Goal: Task Accomplishment & Management: Use online tool/utility

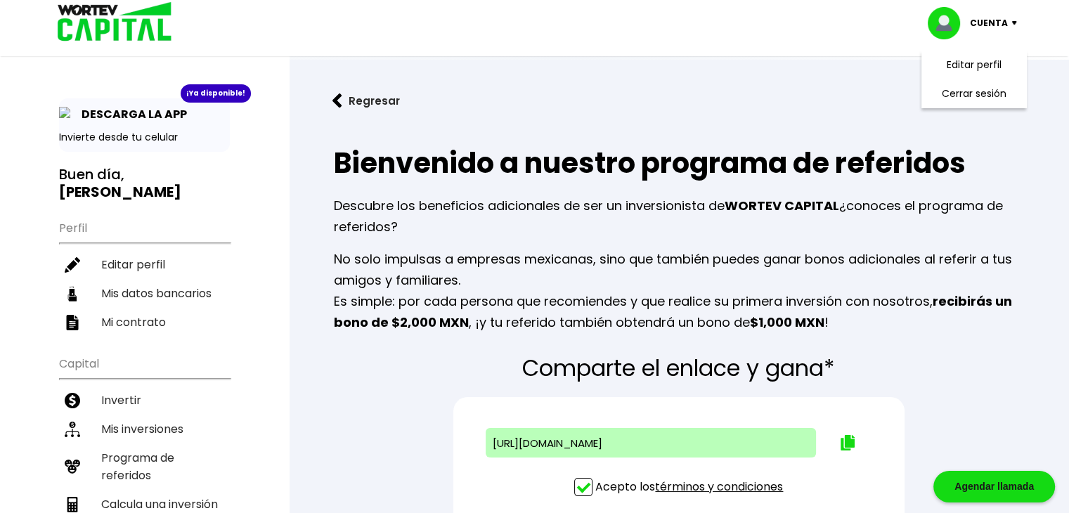
scroll to position [70, 0]
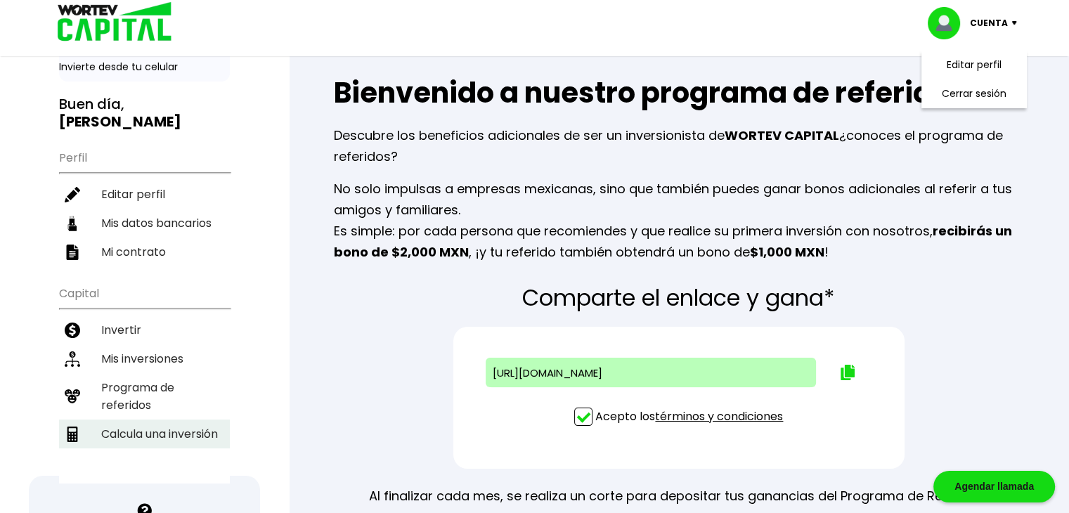
click at [175, 419] on li "Calcula una inversión" at bounding box center [144, 433] width 171 height 29
select select "1"
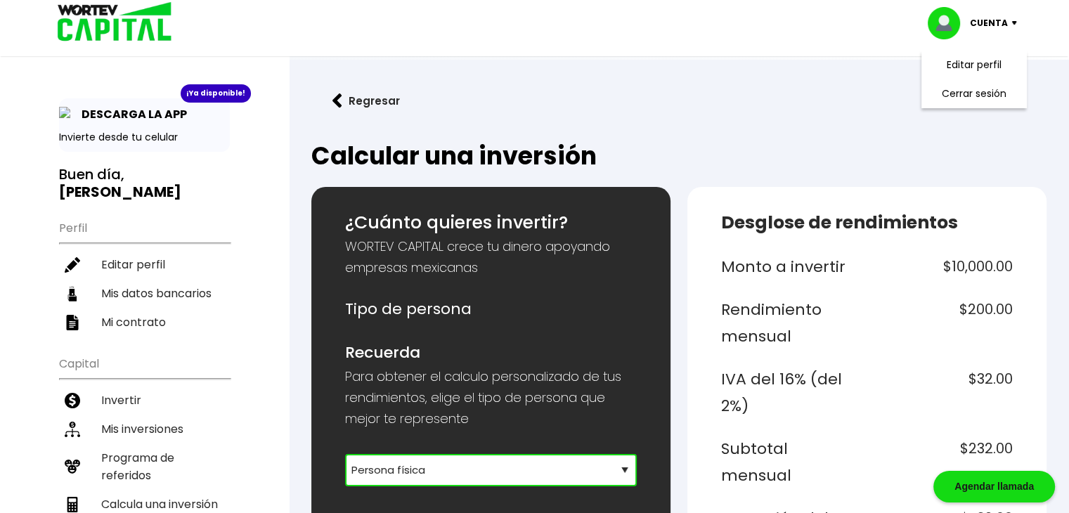
click at [417, 463] on select "Selecciona tu tipo de persona Persona Física que emite factura Persona física P…" at bounding box center [491, 470] width 292 height 32
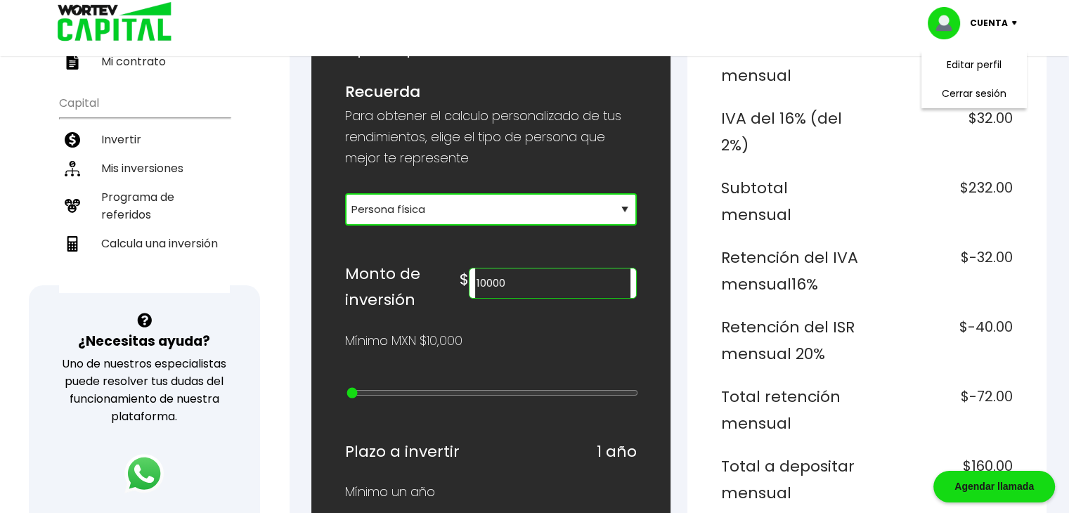
scroll to position [323, 0]
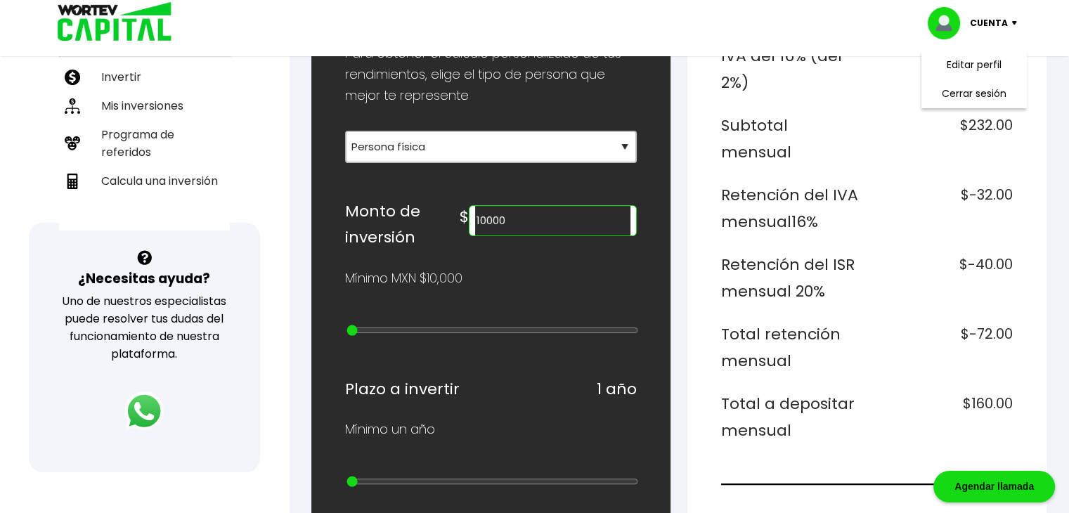
drag, startPoint x: 515, startPoint y: 212, endPoint x: 501, endPoint y: 216, distance: 14.7
click at [501, 216] on div "10000" at bounding box center [553, 220] width 168 height 31
click at [552, 246] on div "$ 50000" at bounding box center [548, 224] width 177 height 53
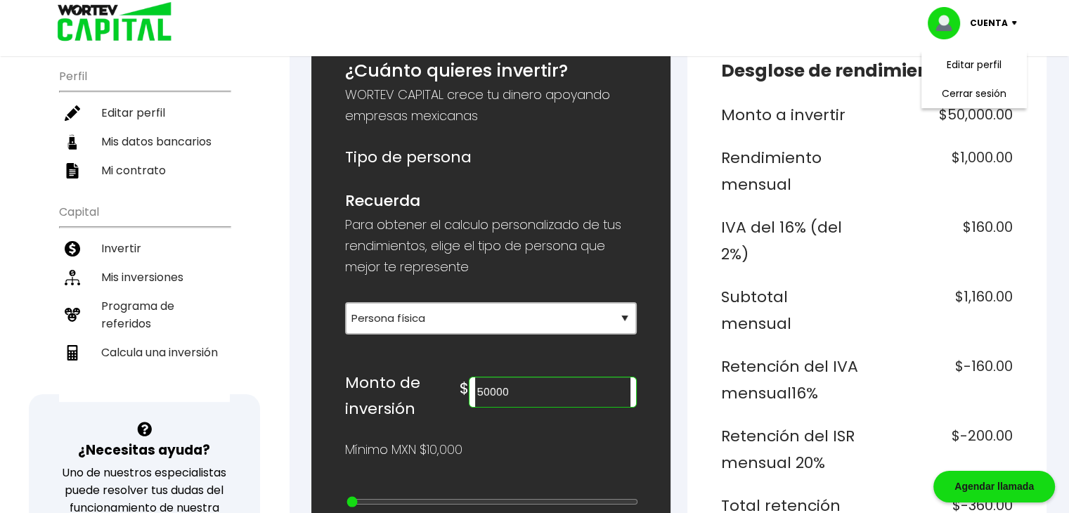
scroll to position [145, 0]
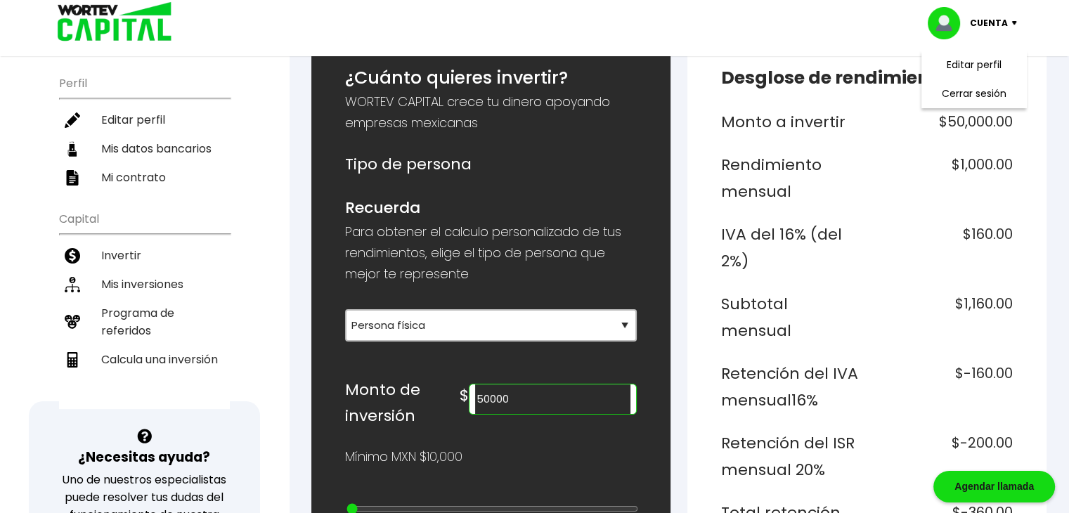
drag, startPoint x: 513, startPoint y: 389, endPoint x: 503, endPoint y: 389, distance: 9.8
click at [503, 389] on input "50000" at bounding box center [552, 399] width 155 height 30
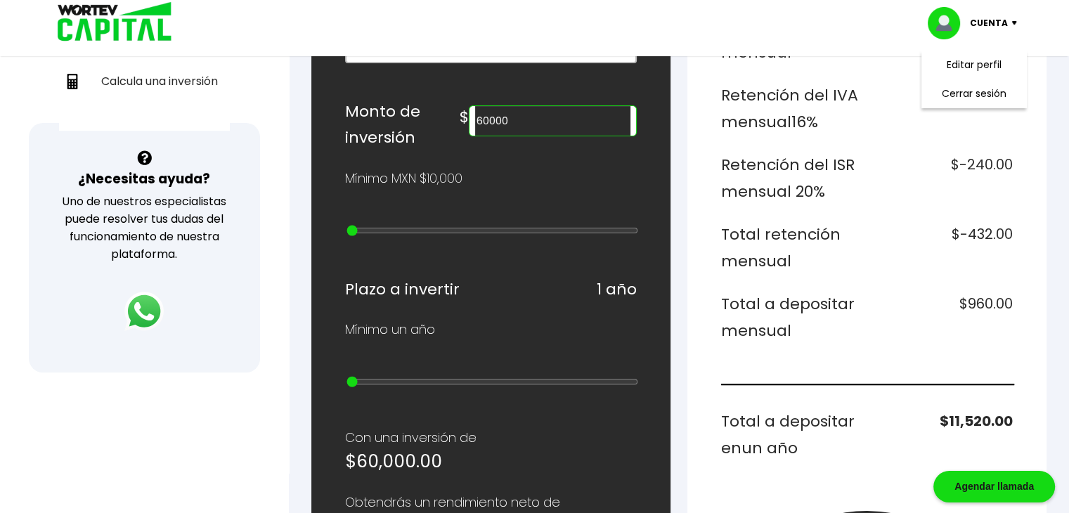
scroll to position [426, 0]
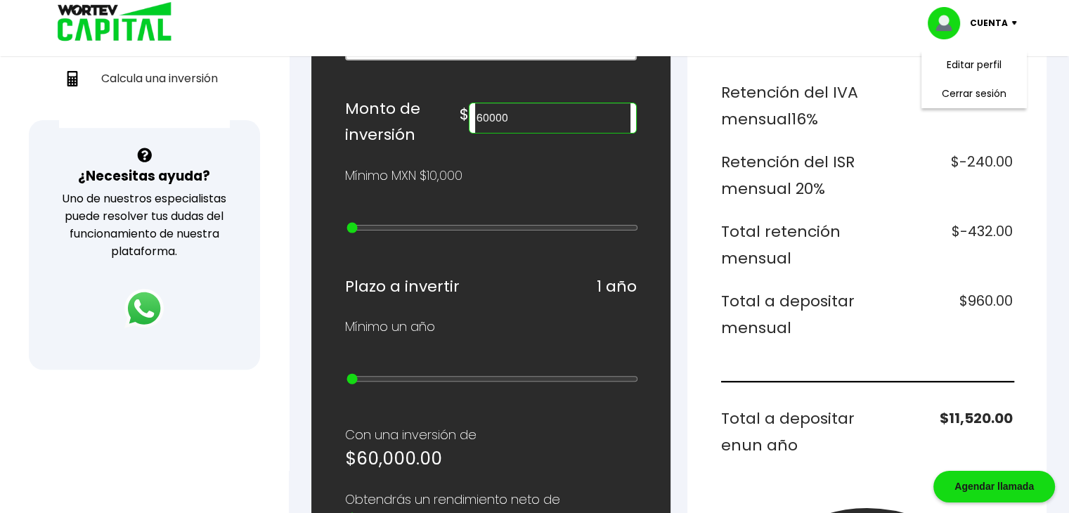
click at [652, 426] on div "¿Cuánto quieres invertir? WORTEV CAPITAL crece tu dinero apoyando empresas mexi…" at bounding box center [490, 382] width 359 height 1242
click at [514, 114] on input "60000" at bounding box center [552, 118] width 155 height 30
click at [513, 116] on input "60000" at bounding box center [552, 118] width 155 height 30
click at [652, 182] on div "¿Cuánto quieres invertir? WORTEV CAPITAL crece tu dinero apoyando empresas mexi…" at bounding box center [490, 382] width 359 height 1242
click at [510, 115] on input "61000" at bounding box center [552, 118] width 155 height 30
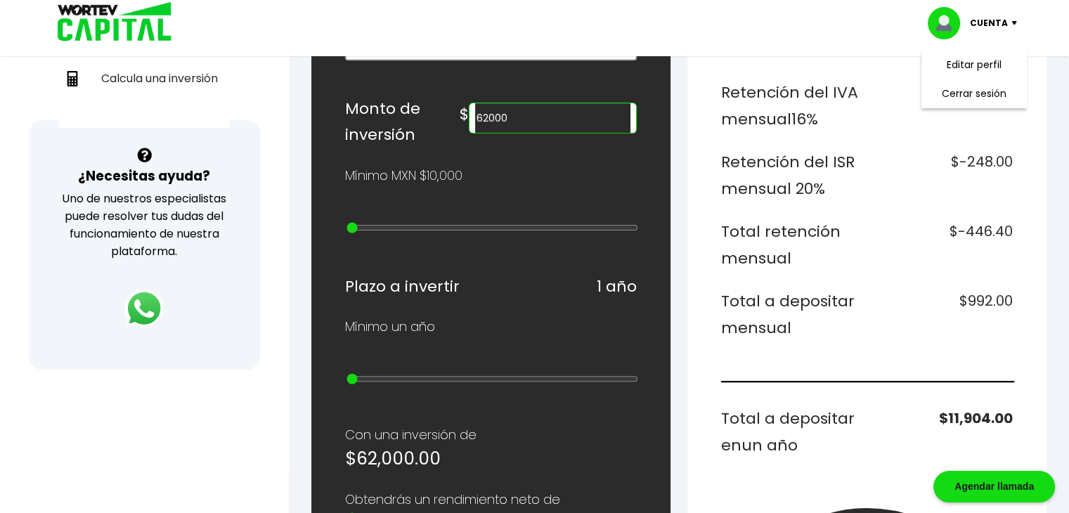
click at [649, 199] on div "¿Cuánto quieres invertir? WORTEV CAPITAL crece tu dinero apoyando empresas mexi…" at bounding box center [490, 382] width 359 height 1242
drag, startPoint x: 517, startPoint y: 114, endPoint x: 509, endPoint y: 114, distance: 7.7
click at [509, 114] on input "62000" at bounding box center [552, 118] width 155 height 30
click at [509, 116] on input "65000" at bounding box center [552, 118] width 155 height 30
click at [645, 167] on div "¿Cuánto quieres invertir? WORTEV CAPITAL crece tu dinero apoyando empresas mexi…" at bounding box center [490, 382] width 359 height 1242
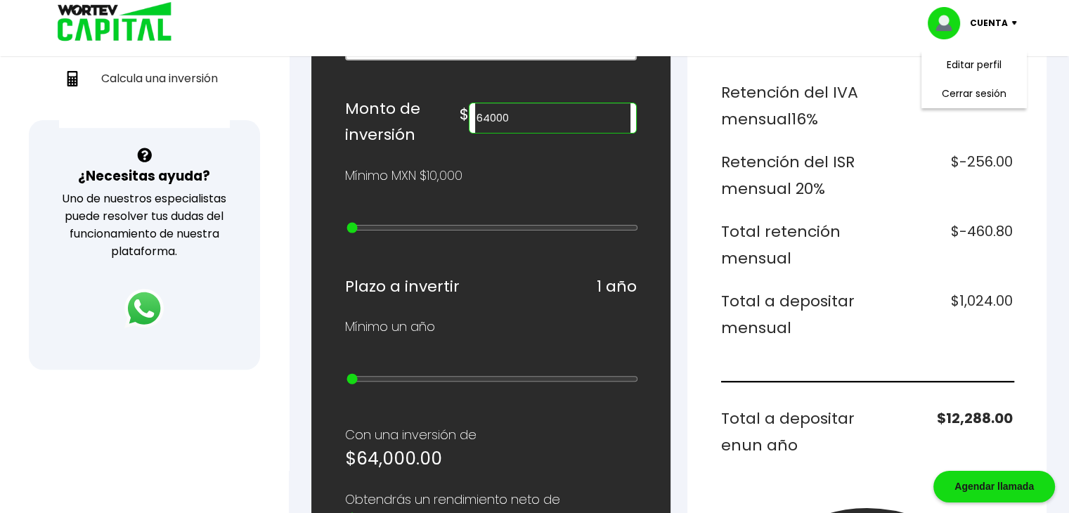
click at [514, 110] on input "64000" at bounding box center [552, 118] width 155 height 30
drag, startPoint x: 523, startPoint y: 115, endPoint x: 512, endPoint y: 115, distance: 11.2
click at [512, 115] on input "64000" at bounding box center [552, 118] width 155 height 30
click at [517, 114] on input "63500" at bounding box center [552, 118] width 155 height 30
click at [678, 183] on div "¿Cuánto quieres invertir? WORTEV CAPITAL crece tu dinero apoyando empresas mexi…" at bounding box center [678, 382] width 735 height 1242
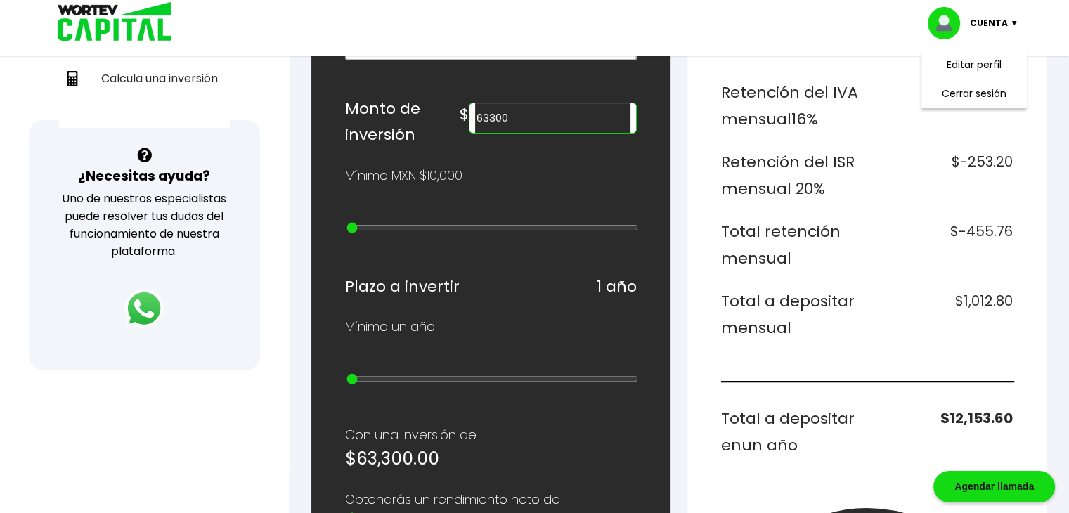
click at [519, 116] on input "63300" at bounding box center [552, 118] width 155 height 30
click at [516, 110] on input "63200" at bounding box center [552, 118] width 155 height 30
drag, startPoint x: 538, startPoint y: 116, endPoint x: 514, endPoint y: 114, distance: 24.0
click at [514, 114] on input "63100" at bounding box center [552, 118] width 155 height 30
drag, startPoint x: 531, startPoint y: 117, endPoint x: 523, endPoint y: 115, distance: 8.7
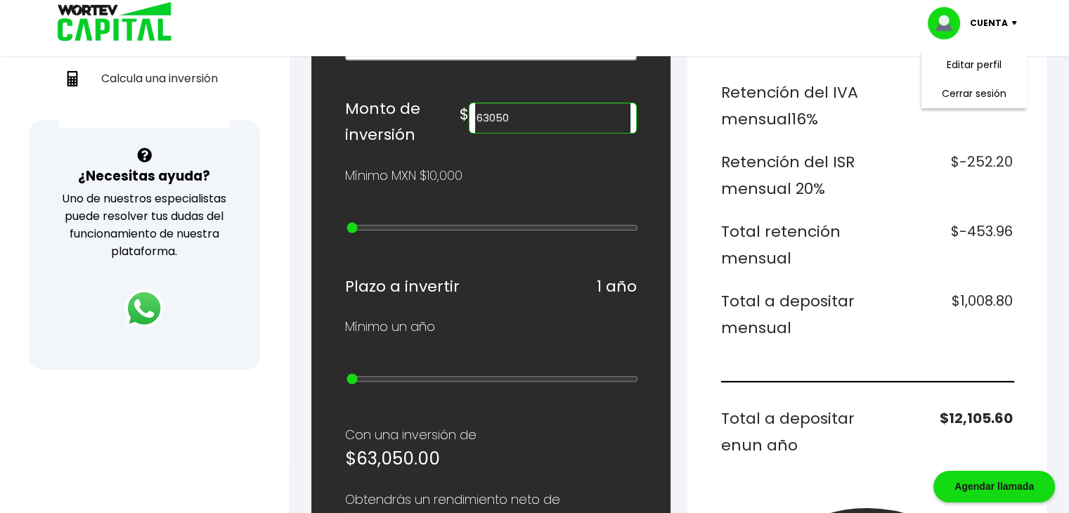
click at [523, 115] on input "63050" at bounding box center [552, 118] width 155 height 30
click at [542, 121] on input "63030" at bounding box center [552, 118] width 155 height 30
click at [609, 150] on div "¿Cuánto quieres invertir? WORTEV CAPITAL crece tu dinero apoyando empresas mexi…" at bounding box center [491, 382] width 292 height 1197
click at [681, 170] on div "¿Cuánto quieres invertir? WORTEV CAPITAL crece tu dinero apoyando empresas mexi…" at bounding box center [678, 382] width 735 height 1242
drag, startPoint x: 531, startPoint y: 113, endPoint x: 523, endPoint y: 112, distance: 8.5
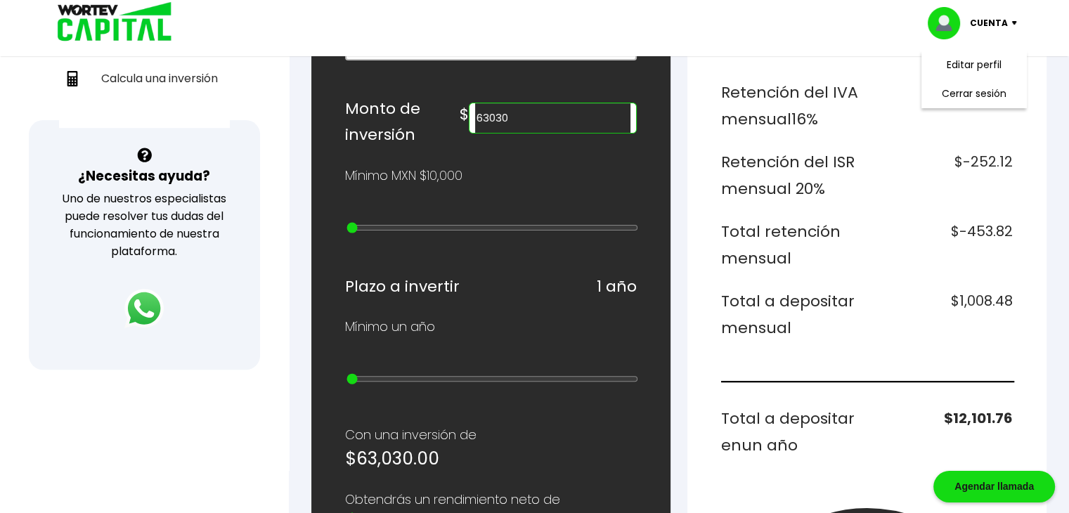
click at [523, 112] on input "63030" at bounding box center [552, 118] width 155 height 30
click at [686, 188] on div "¿Cuánto quieres invertir? WORTEV CAPITAL crece tu dinero apoyando empresas mexi…" at bounding box center [678, 382] width 735 height 1242
click at [540, 119] on input "63010" at bounding box center [552, 118] width 155 height 30
click at [624, 152] on div "¿Cuánto quieres invertir? WORTEV CAPITAL crece tu dinero apoyando empresas mexi…" at bounding box center [491, 382] width 292 height 1197
drag, startPoint x: 577, startPoint y: 173, endPoint x: 522, endPoint y: 150, distance: 59.5
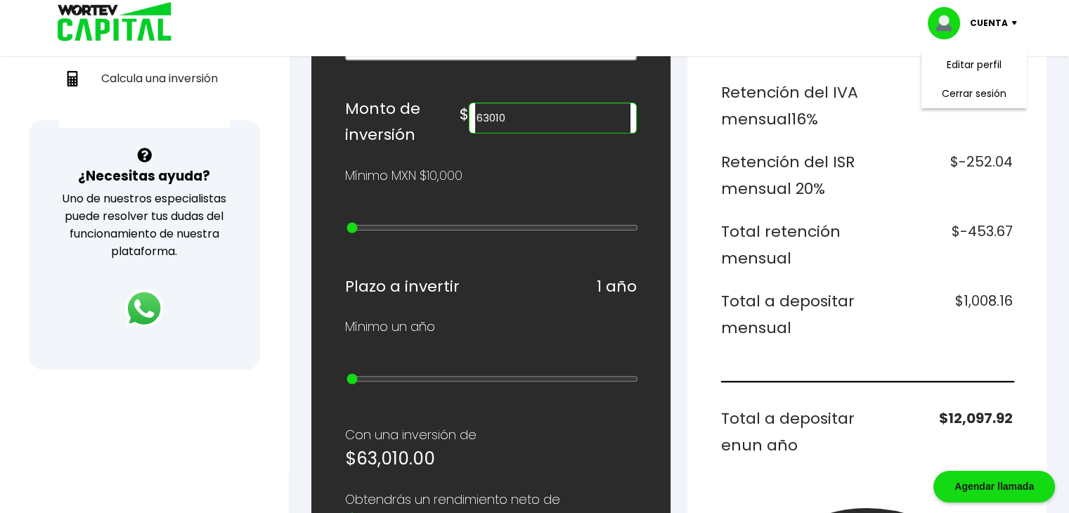
click at [579, 173] on div "Mínimo MXN $10,000" at bounding box center [491, 175] width 292 height 21
click at [496, 146] on div "¿Cuánto quieres invertir? WORTEV CAPITAL crece tu dinero apoyando empresas mexi…" at bounding box center [491, 382] width 292 height 1197
drag, startPoint x: 524, startPoint y: 115, endPoint x: 547, endPoint y: 117, distance: 22.7
click at [547, 117] on input "63010" at bounding box center [552, 118] width 155 height 30
click at [511, 112] on input "63000" at bounding box center [552, 118] width 155 height 30
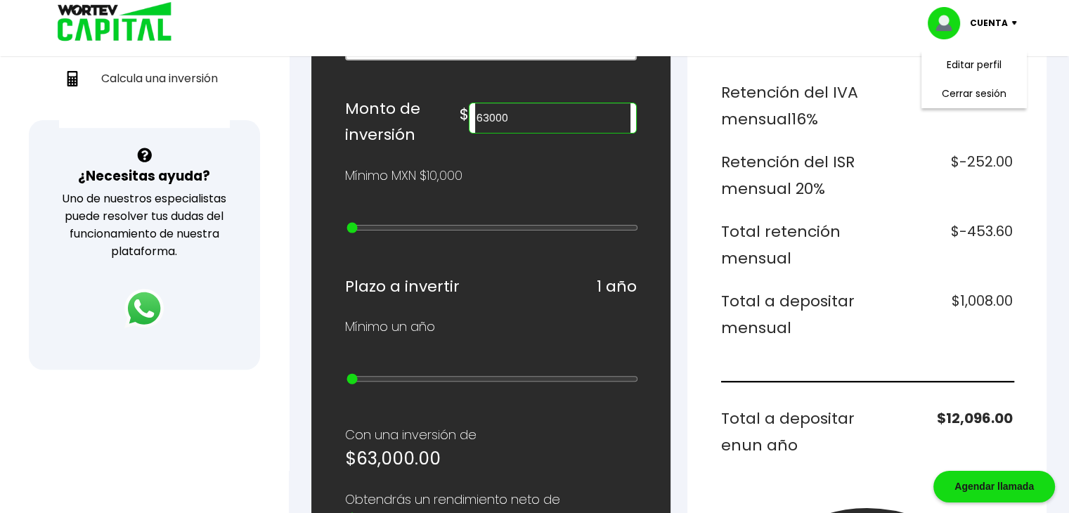
drag, startPoint x: 519, startPoint y: 110, endPoint x: 574, endPoint y: 119, distance: 56.3
click at [581, 121] on input "63000" at bounding box center [552, 118] width 155 height 30
click at [519, 109] on input "63900" at bounding box center [552, 118] width 155 height 30
click at [650, 169] on div "¿Cuánto quieres invertir? WORTEV CAPITAL crece tu dinero apoyando empresas mexi…" at bounding box center [490, 382] width 359 height 1242
click at [526, 115] on input "62300" at bounding box center [552, 118] width 155 height 30
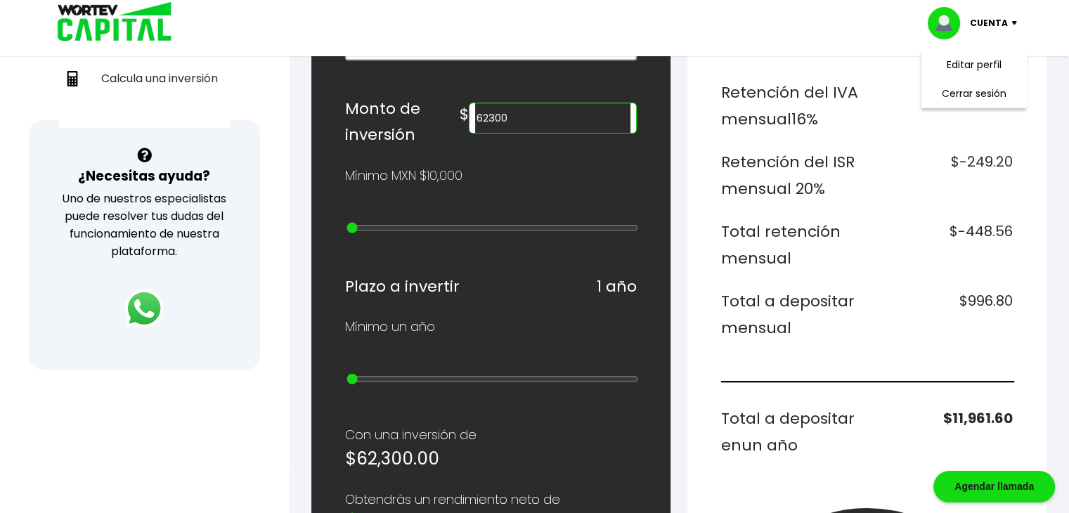
click at [517, 112] on input "62300" at bounding box center [552, 118] width 155 height 30
drag, startPoint x: 530, startPoint y: 115, endPoint x: 522, endPoint y: 112, distance: 8.0
click at [522, 112] on input "62300" at bounding box center [552, 118] width 155 height 30
drag, startPoint x: 530, startPoint y: 113, endPoint x: 522, endPoint y: 113, distance: 7.7
click at [522, 113] on input "62350" at bounding box center [552, 118] width 155 height 30
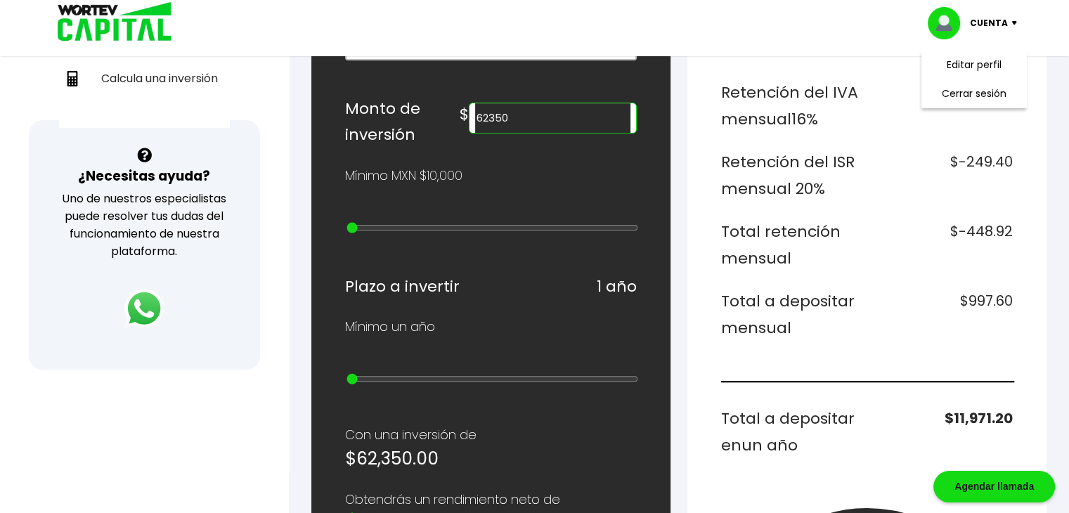
drag, startPoint x: 533, startPoint y: 113, endPoint x: 554, endPoint y: 115, distance: 21.2
click at [554, 115] on input "62350" at bounding box center [552, 118] width 155 height 30
drag, startPoint x: 523, startPoint y: 113, endPoint x: 569, endPoint y: 117, distance: 46.6
click at [569, 117] on input "62400" at bounding box center [552, 118] width 155 height 30
drag, startPoint x: 530, startPoint y: 105, endPoint x: 543, endPoint y: 108, distance: 13.5
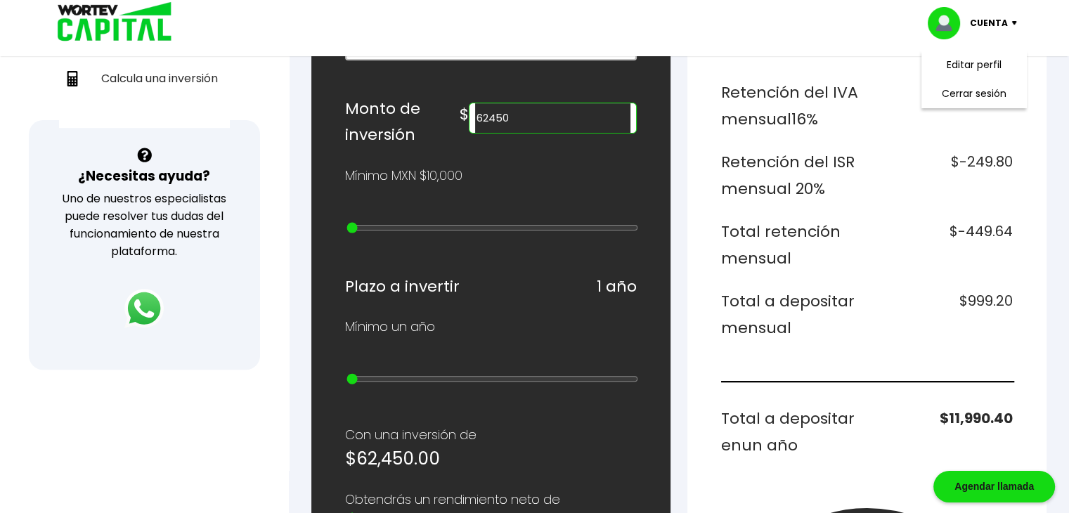
click at [543, 108] on input "62450" at bounding box center [552, 118] width 155 height 30
click at [527, 116] on input "62455" at bounding box center [552, 118] width 155 height 30
drag, startPoint x: 526, startPoint y: 116, endPoint x: 564, endPoint y: 122, distance: 38.4
click at [564, 122] on input "62455" at bounding box center [552, 118] width 155 height 30
click at [543, 118] on input "62455" at bounding box center [552, 118] width 155 height 30
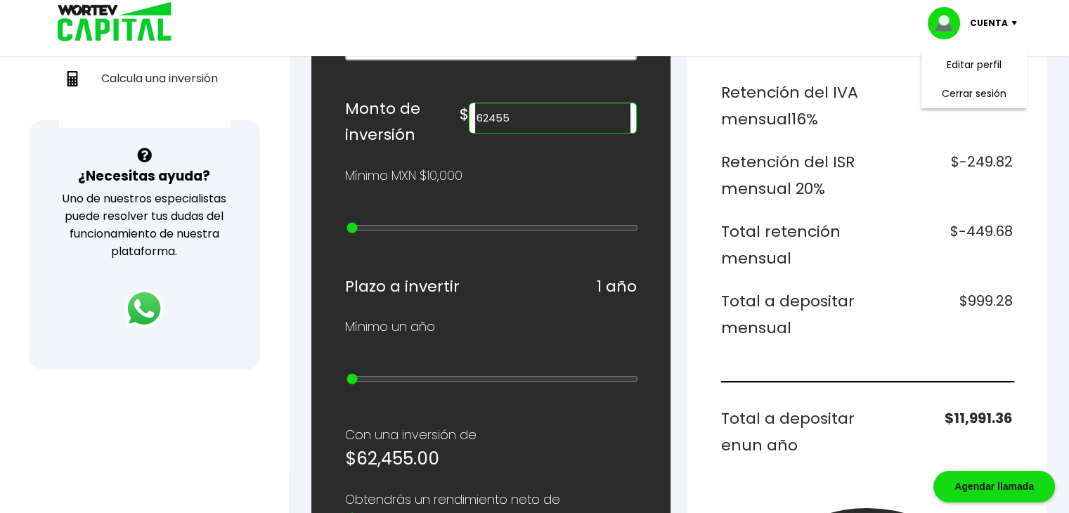
click at [525, 110] on input "62455" at bounding box center [552, 118] width 155 height 30
drag, startPoint x: 527, startPoint y: 110, endPoint x: 555, endPoint y: 116, distance: 28.7
click at [555, 116] on input "62455" at bounding box center [552, 118] width 155 height 30
drag, startPoint x: 528, startPoint y: 110, endPoint x: 579, endPoint y: 117, distance: 51.1
click at [579, 117] on input "62460" at bounding box center [552, 118] width 155 height 30
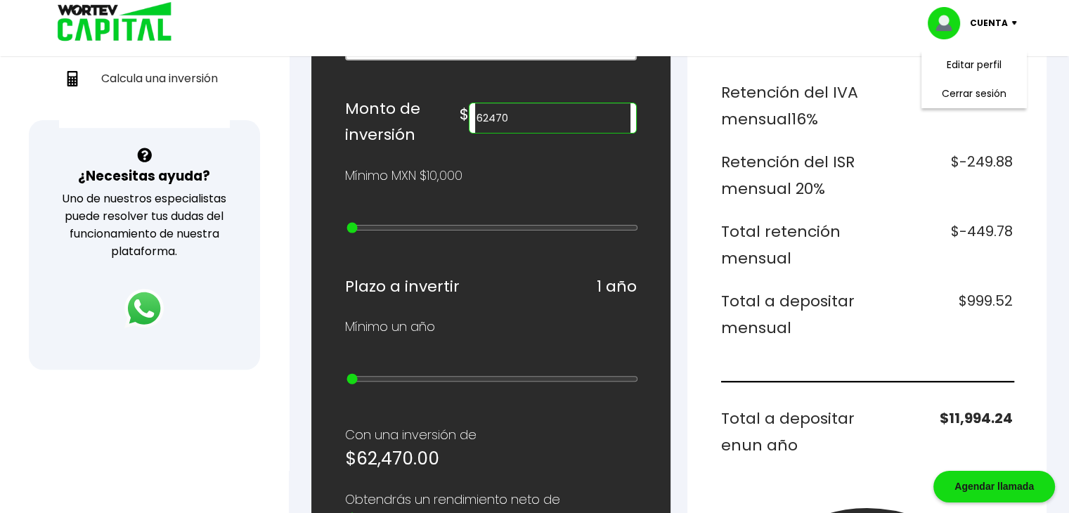
drag, startPoint x: 536, startPoint y: 113, endPoint x: 553, endPoint y: 117, distance: 17.4
click at [551, 116] on input "62470" at bounding box center [552, 118] width 155 height 30
drag, startPoint x: 517, startPoint y: 113, endPoint x: 573, endPoint y: 124, distance: 56.5
click at [573, 124] on input "62480" at bounding box center [552, 118] width 155 height 30
type input "62500"
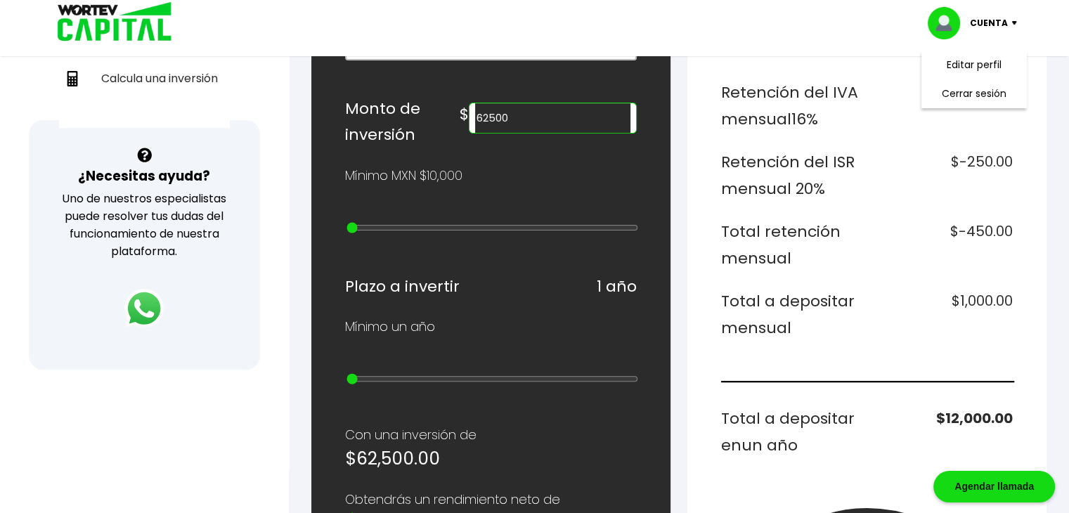
click at [677, 174] on div "¿Cuánto quieres invertir? WORTEV CAPITAL crece tu dinero apoyando empresas mexi…" at bounding box center [678, 382] width 735 height 1242
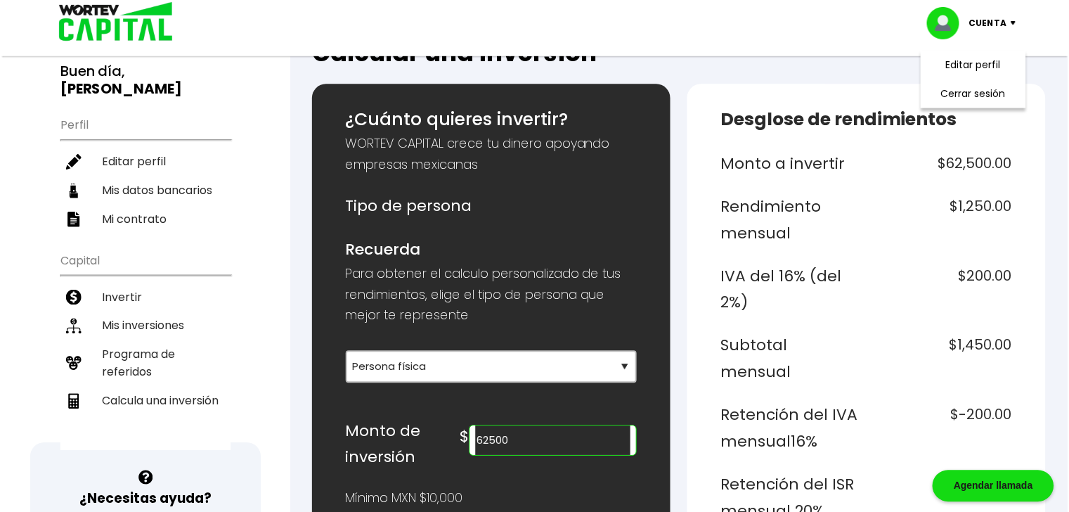
scroll to position [0, 0]
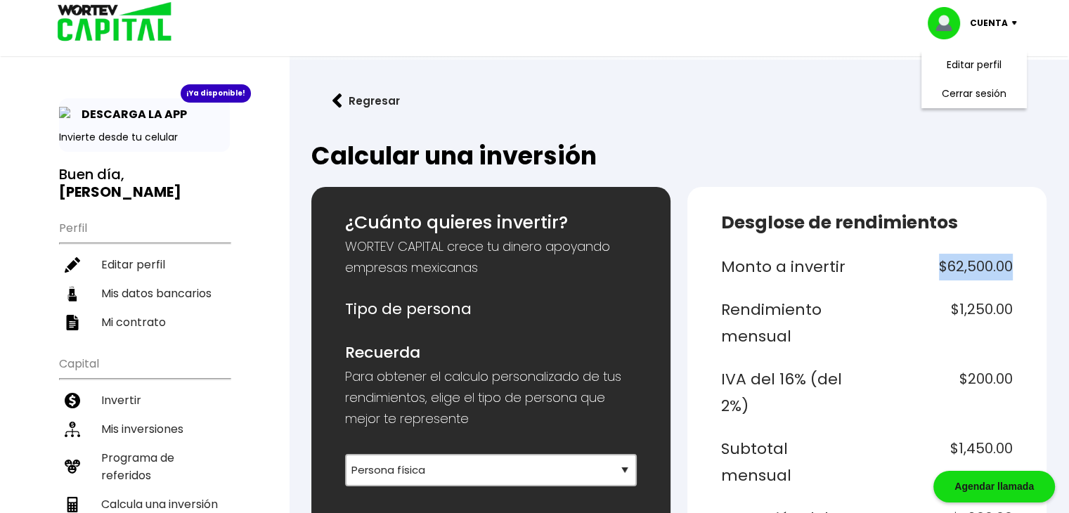
drag, startPoint x: 936, startPoint y: 262, endPoint x: 1024, endPoint y: 264, distance: 88.6
copy h6 "$62,500.00"
